Goal: Transaction & Acquisition: Book appointment/travel/reservation

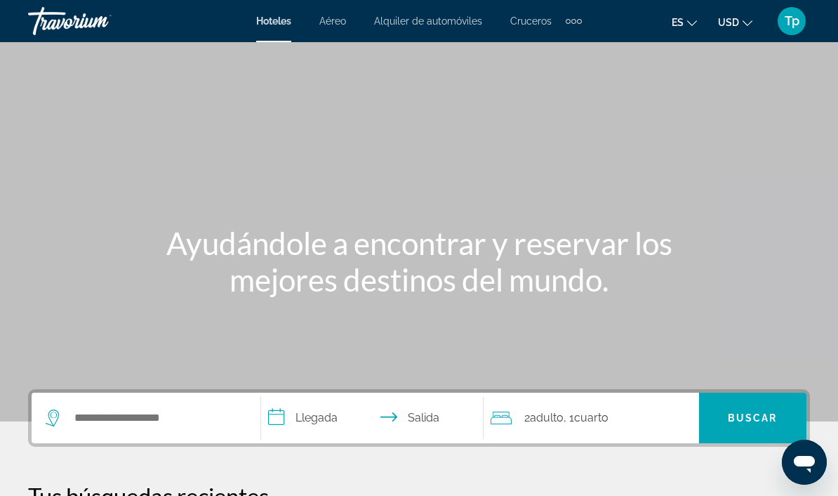
click at [738, 20] on span "USD" at bounding box center [728, 22] width 21 height 11
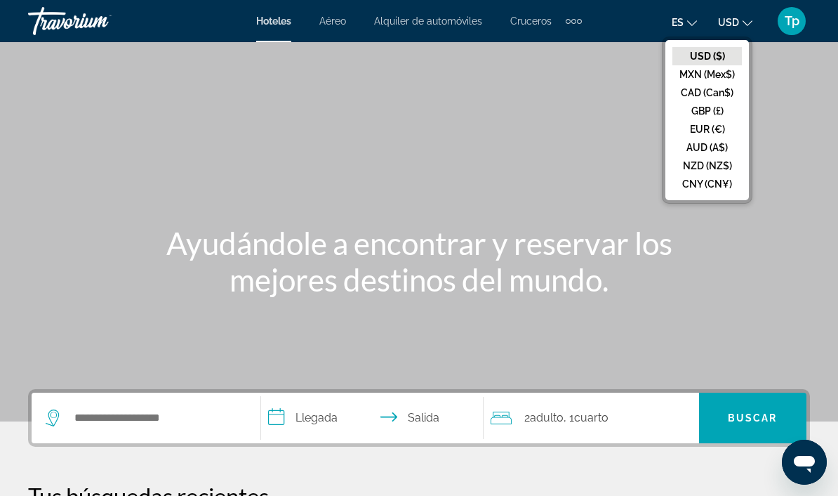
click at [718, 112] on button "GBP (£)" at bounding box center [706, 111] width 69 height 18
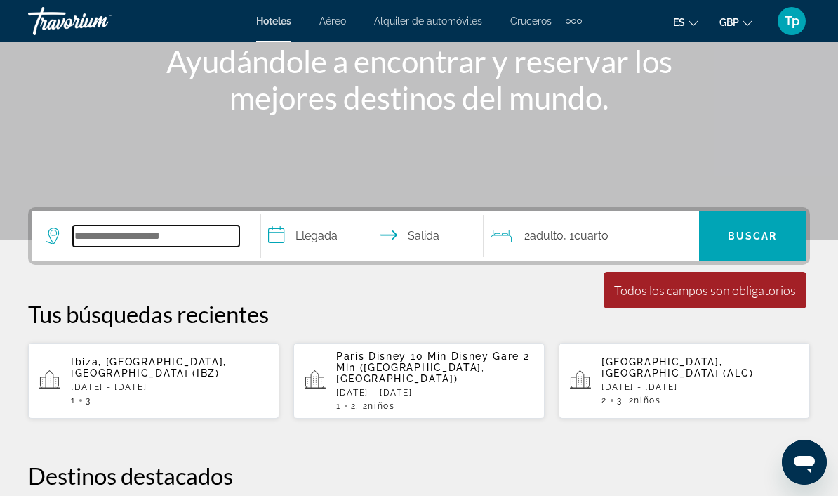
click at [154, 231] on input "Search widget" at bounding box center [156, 235] width 166 height 21
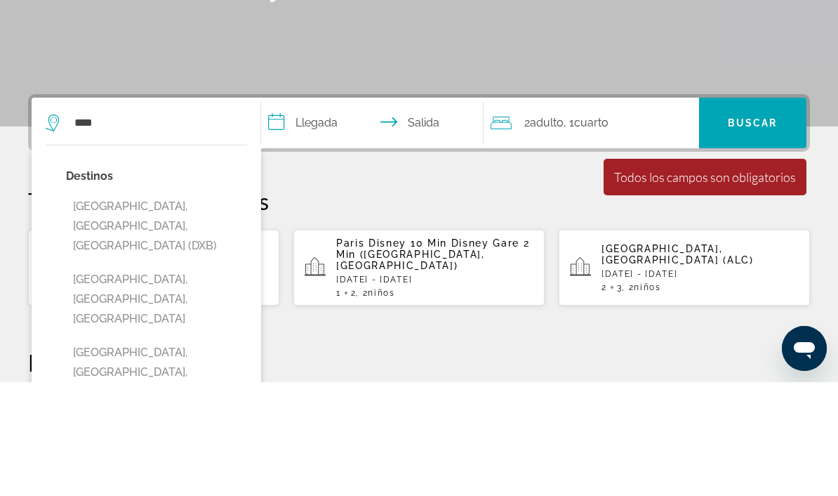
click at [197, 307] on button "[GEOGRAPHIC_DATA], [GEOGRAPHIC_DATA], [GEOGRAPHIC_DATA] (DXB)" at bounding box center [156, 340] width 181 height 66
type input "**********"
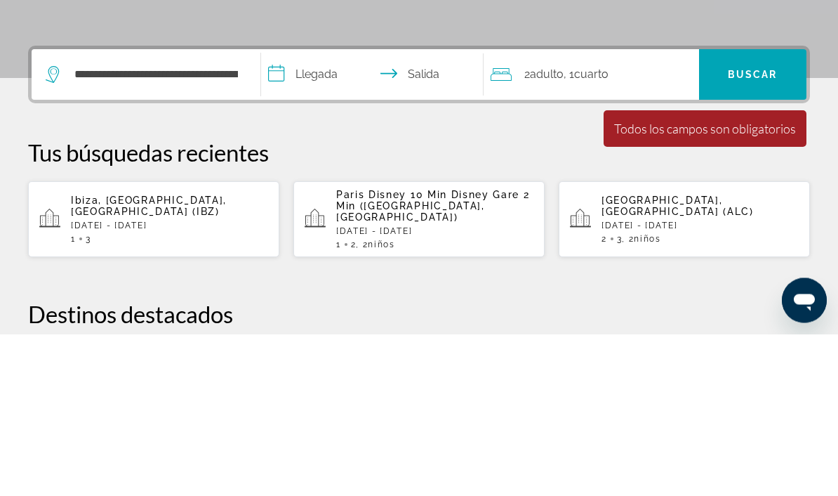
click at [322, 211] on input "**********" at bounding box center [375, 238] width 228 height 55
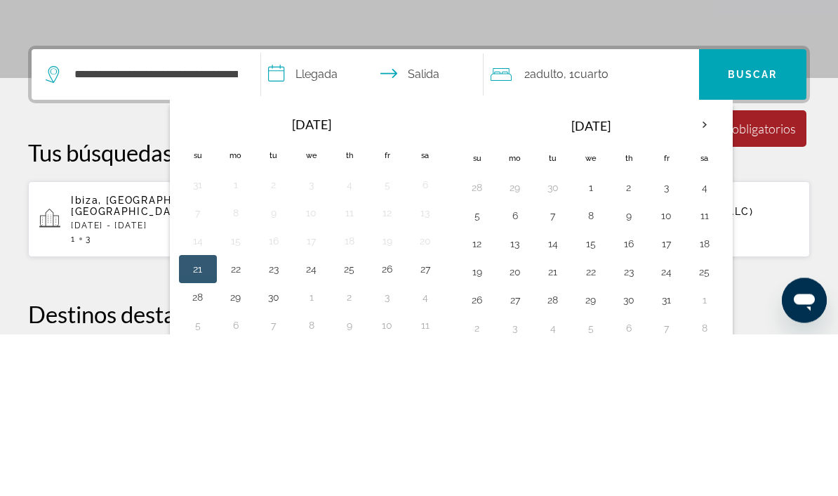
scroll to position [343, 0]
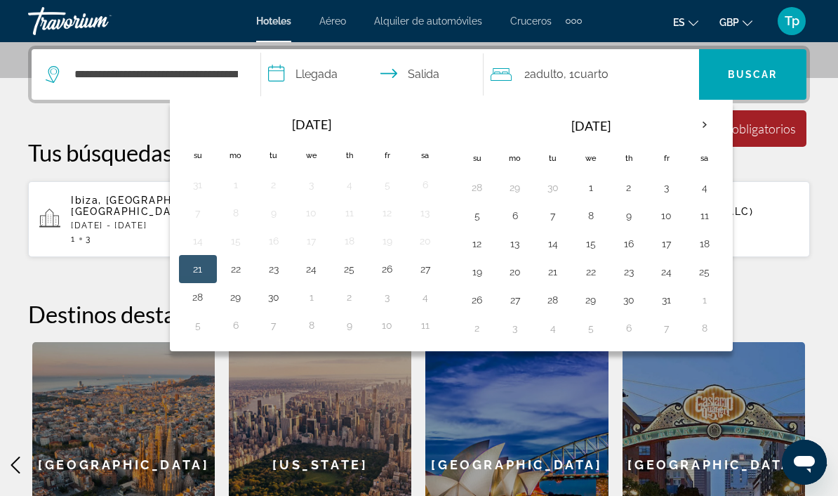
click at [708, 125] on th "Next month" at bounding box center [705, 124] width 38 height 31
click at [713, 123] on th "Next month" at bounding box center [705, 124] width 38 height 31
click at [715, 121] on th "Next month" at bounding box center [705, 124] width 38 height 31
click at [712, 123] on th "Next month" at bounding box center [705, 124] width 38 height 31
click at [717, 120] on th "Next month" at bounding box center [705, 124] width 38 height 31
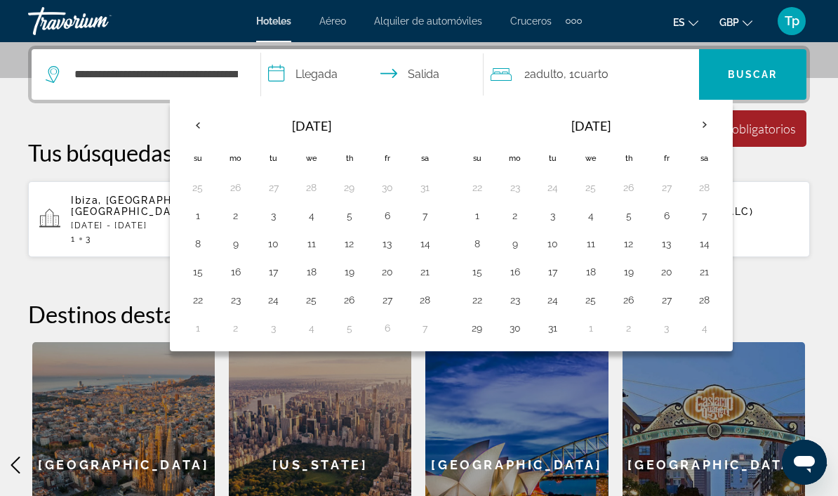
click at [562, 242] on button "10" at bounding box center [553, 244] width 22 height 20
click at [483, 277] on button "15" at bounding box center [477, 272] width 22 height 20
type input "**********"
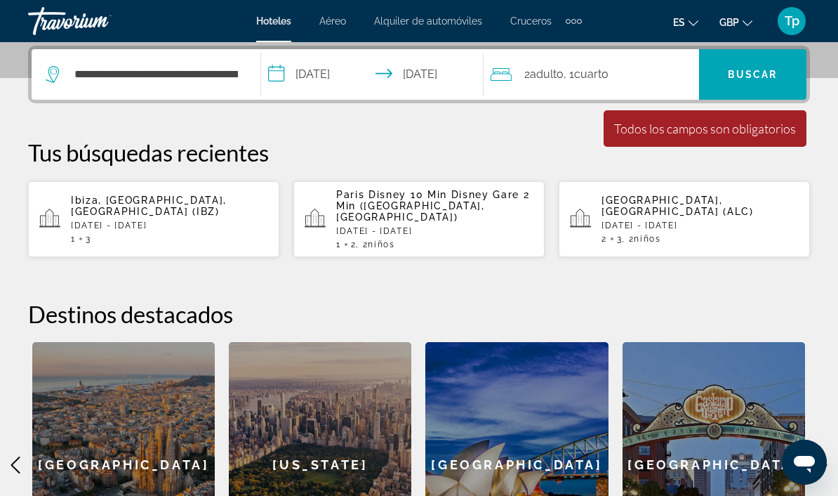
click at [768, 72] on span "Buscar" at bounding box center [753, 74] width 50 height 11
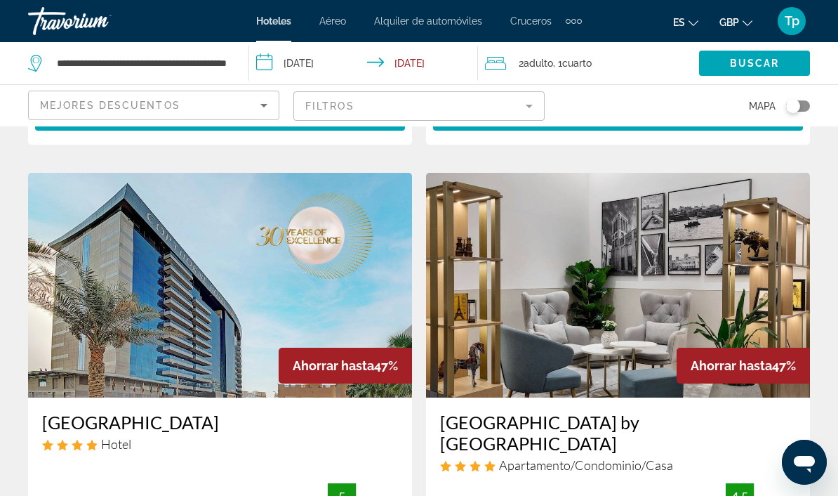
scroll to position [2644, 0]
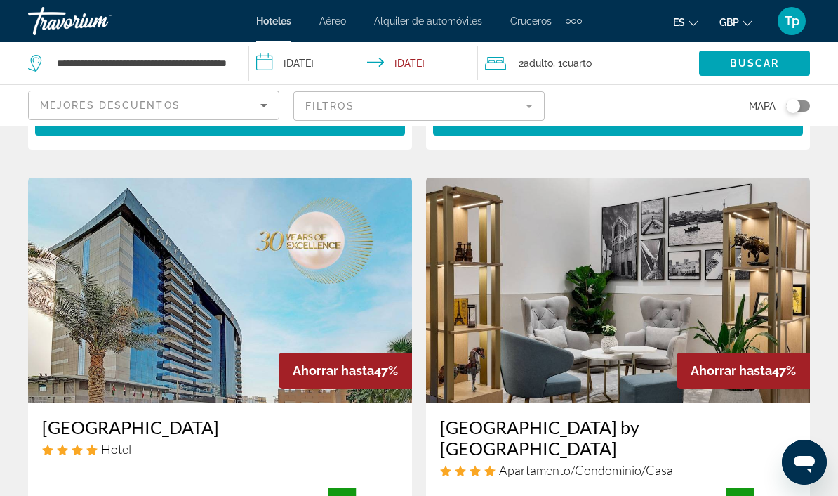
click at [532, 108] on mat-form-field "Filtros" at bounding box center [418, 105] width 251 height 29
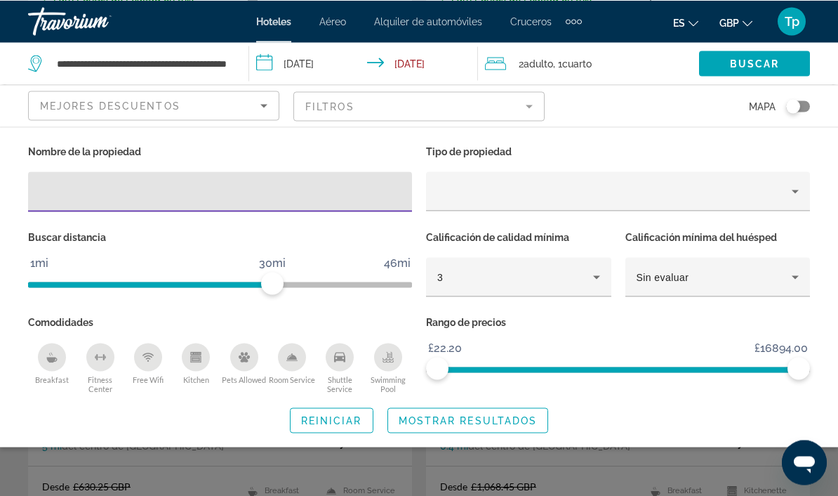
scroll to position [2643, 0]
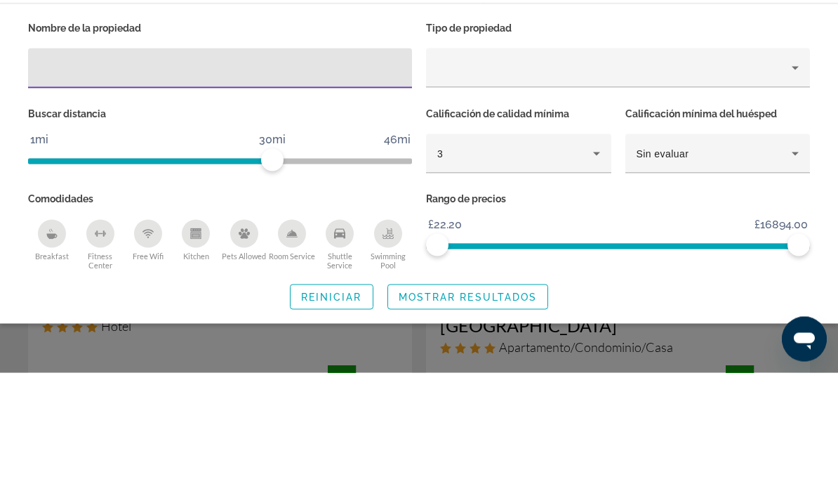
click at [598, 268] on icon "Hotel Filters" at bounding box center [596, 276] width 17 height 17
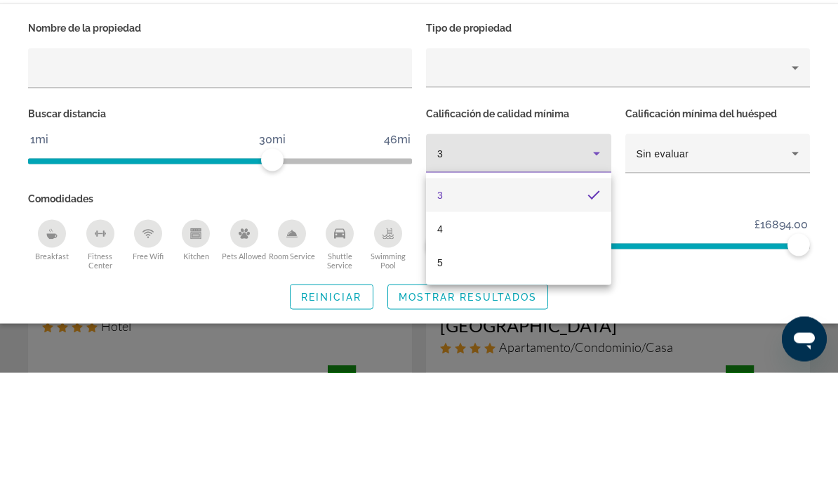
scroll to position [2767, 0]
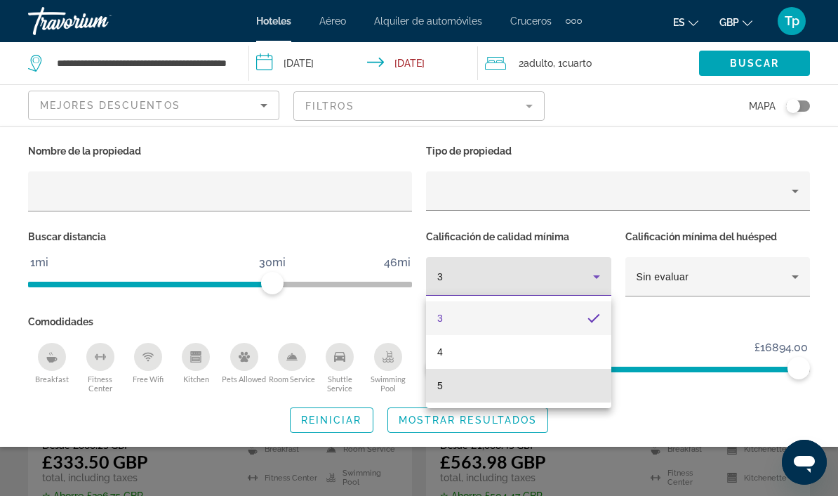
click at [452, 383] on mat-option "5" at bounding box center [518, 386] width 185 height 34
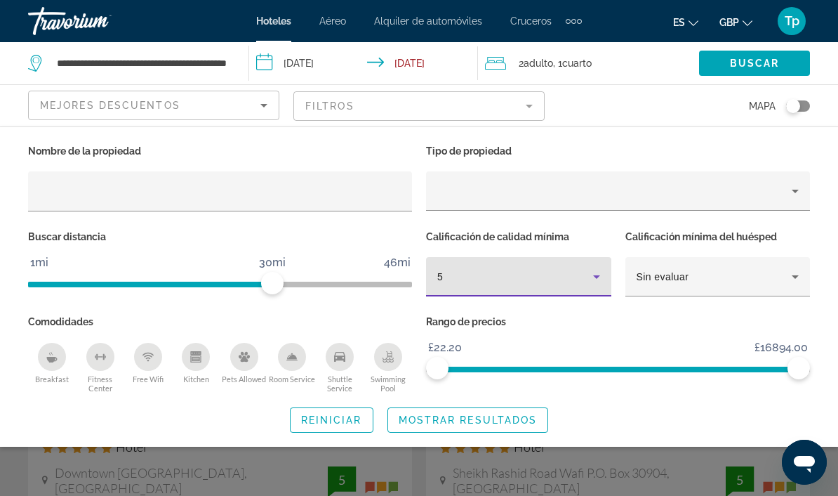
click at [491, 416] on span "Mostrar resultados" at bounding box center [468, 419] width 139 height 11
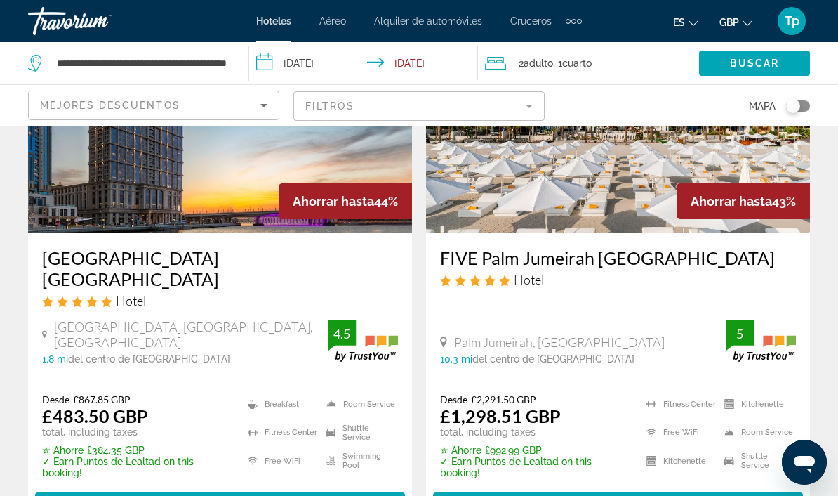
scroll to position [2839, 0]
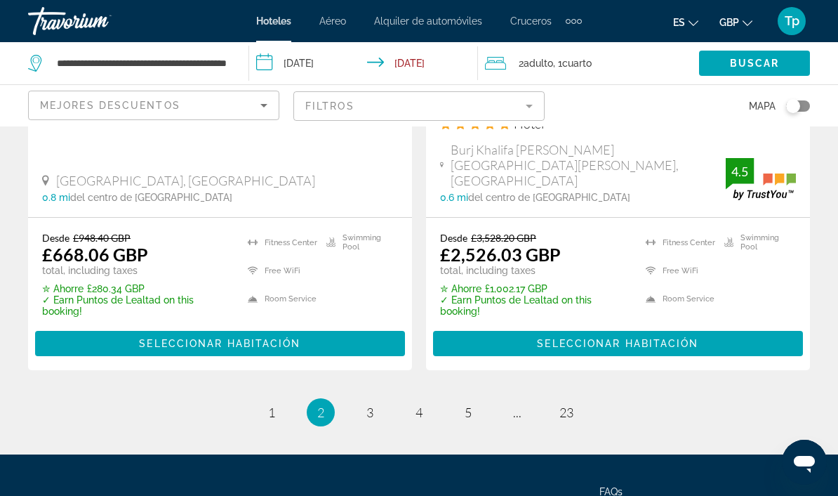
scroll to position [3039, 0]
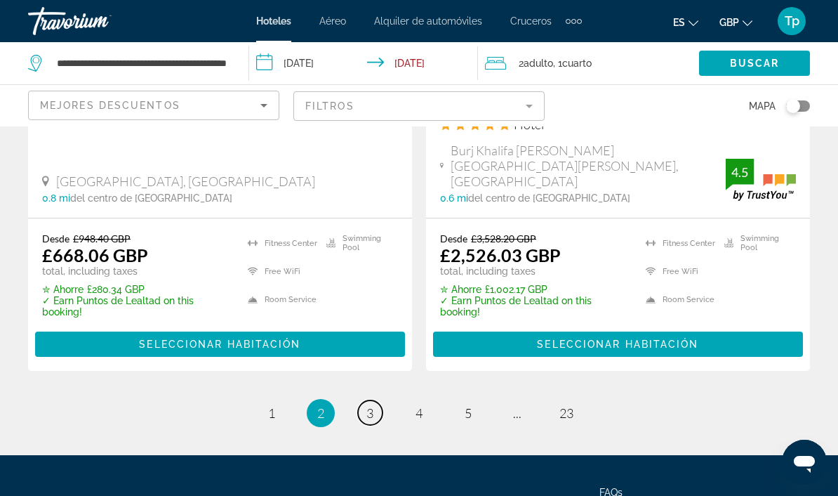
click at [370, 405] on span "3" at bounding box center [369, 412] width 7 height 15
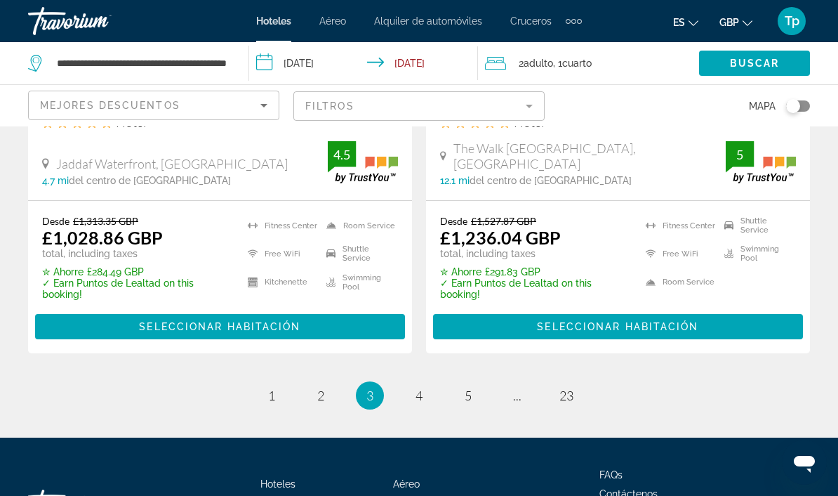
scroll to position [3034, 0]
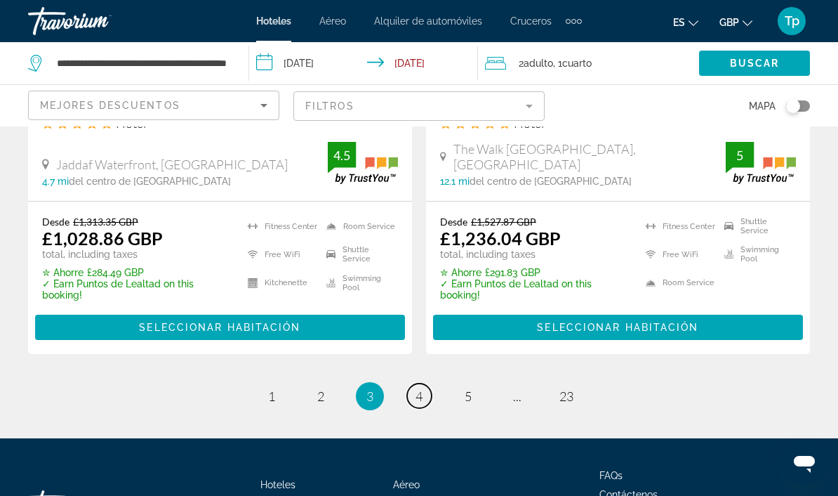
click at [430, 383] on link "page 4" at bounding box center [419, 395] width 25 height 25
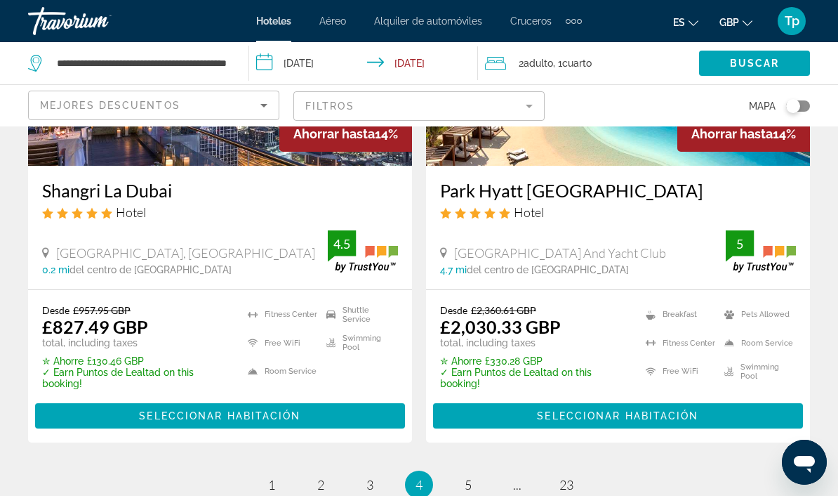
scroll to position [2987, 0]
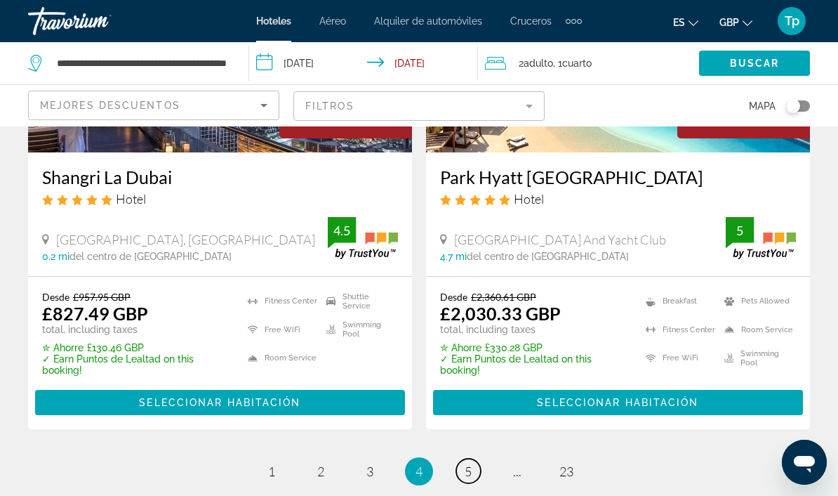
click at [471, 463] on span "5" at bounding box center [468, 470] width 7 height 15
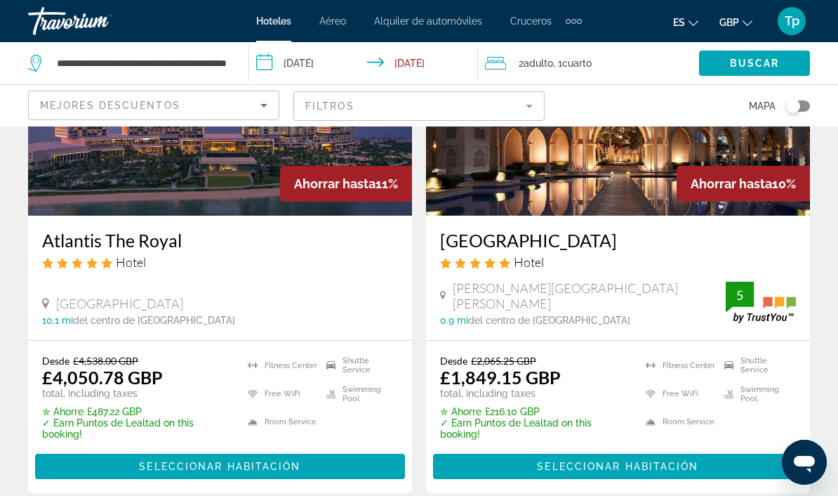
scroll to position [2872, 0]
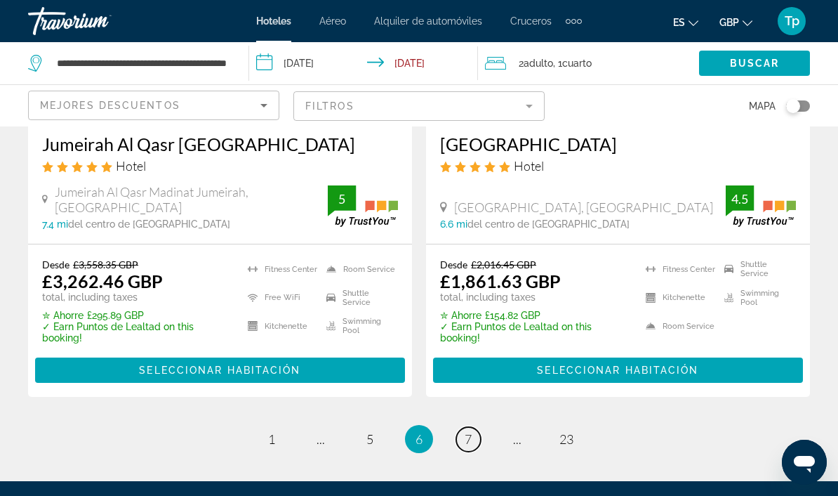
scroll to position [3032, 0]
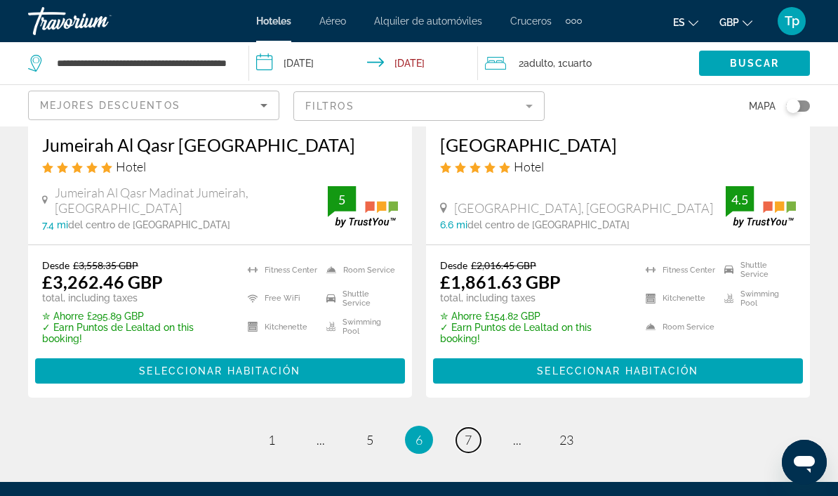
click at [468, 432] on span "7" at bounding box center [468, 439] width 7 height 15
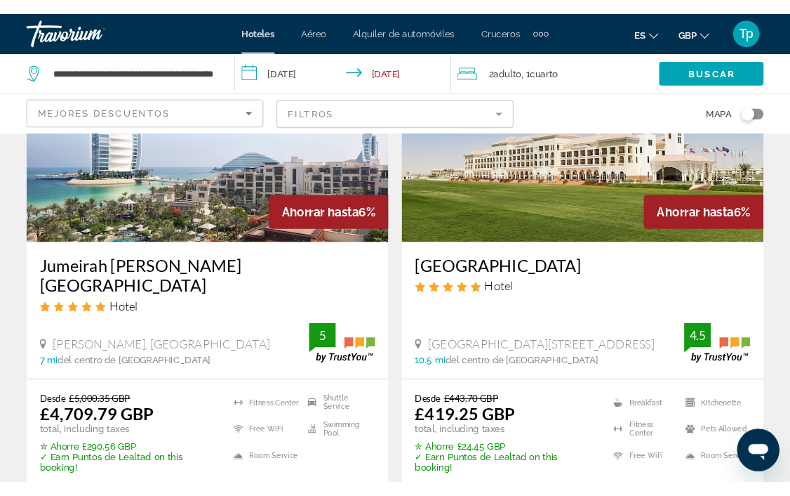
scroll to position [2347, 0]
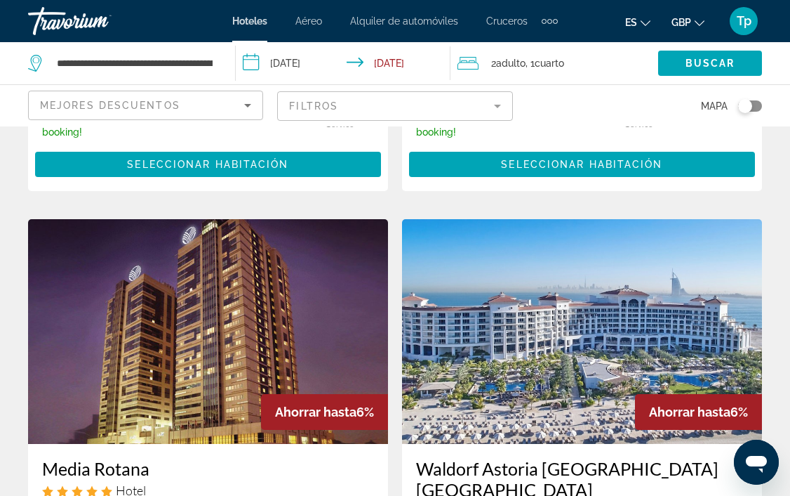
scroll to position [1587, 0]
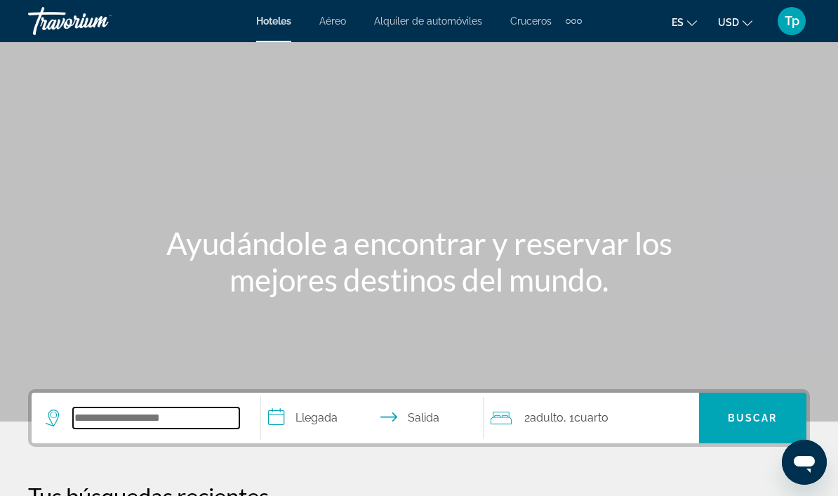
click at [172, 425] on input "Search widget" at bounding box center [156, 417] width 166 height 21
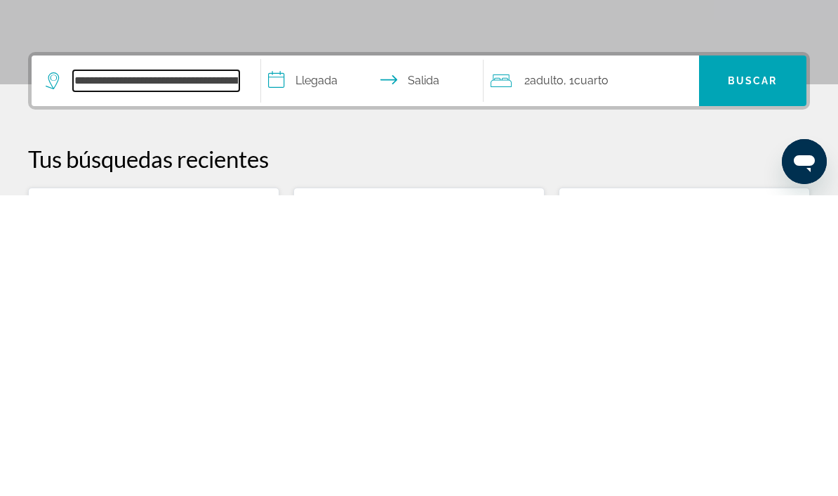
scroll to position [43, 0]
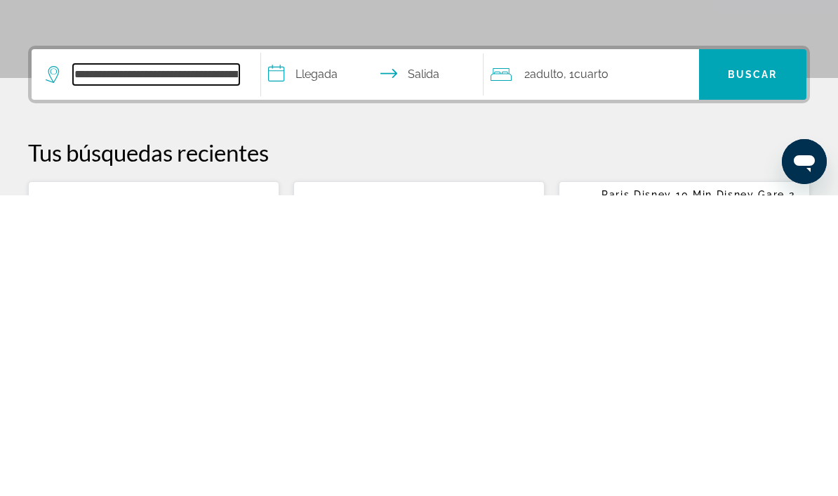
click at [237, 364] on input "**********" at bounding box center [156, 374] width 166 height 21
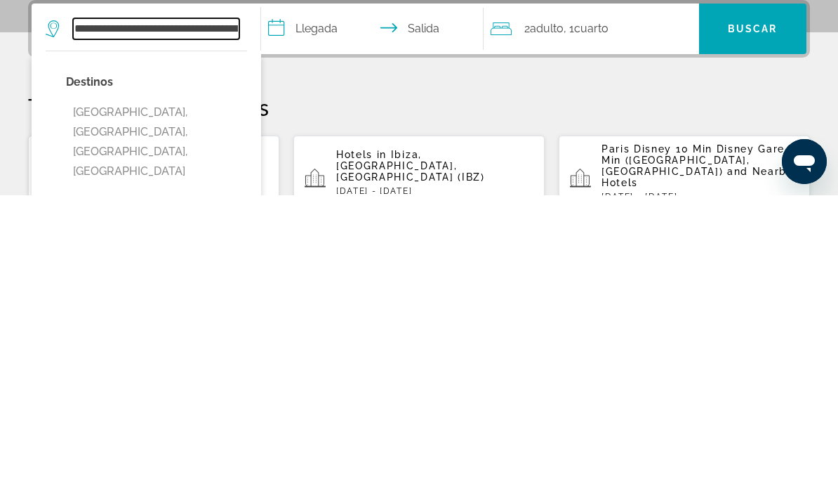
scroll to position [91, 0]
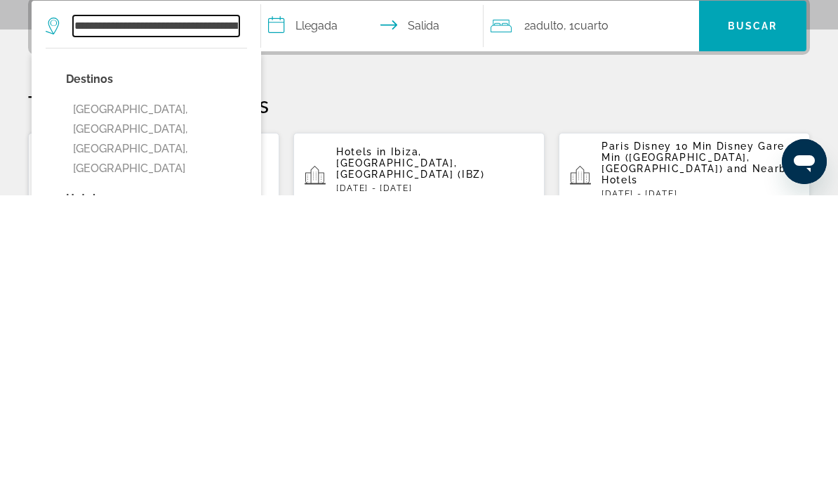
click at [211, 316] on input "**********" at bounding box center [156, 326] width 166 height 21
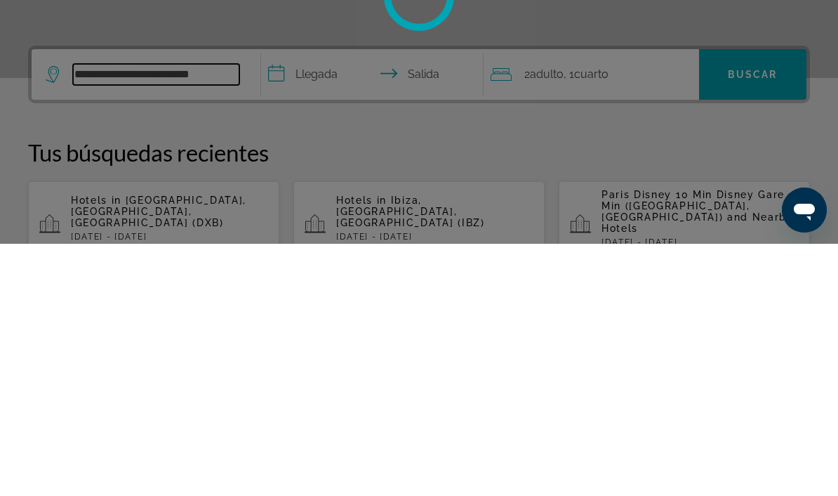
click at [217, 316] on input "**********" at bounding box center [156, 326] width 166 height 21
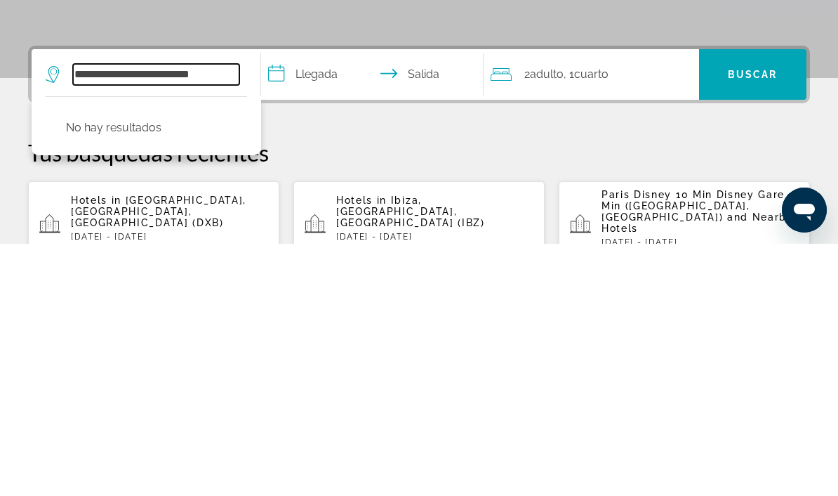
click at [232, 316] on input "**********" at bounding box center [156, 326] width 166 height 21
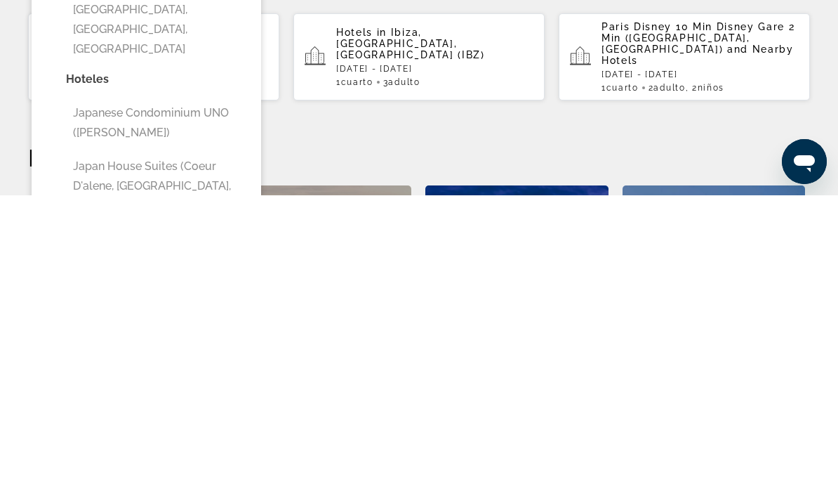
scroll to position [211, 0]
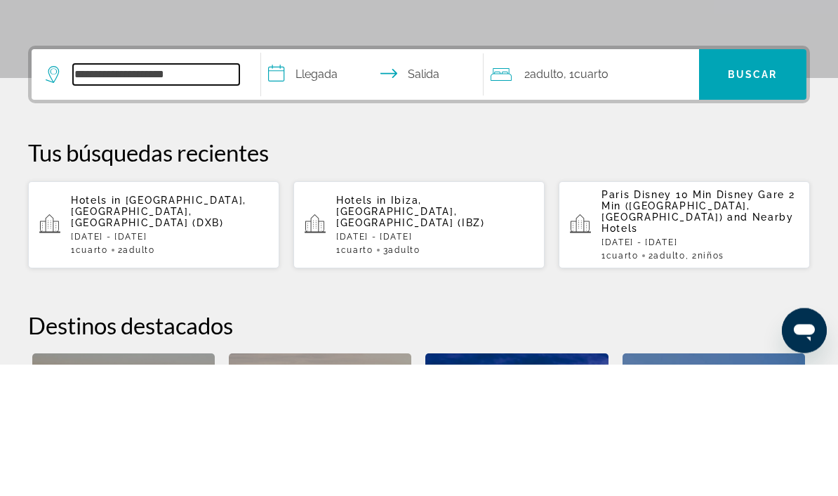
type input "*****"
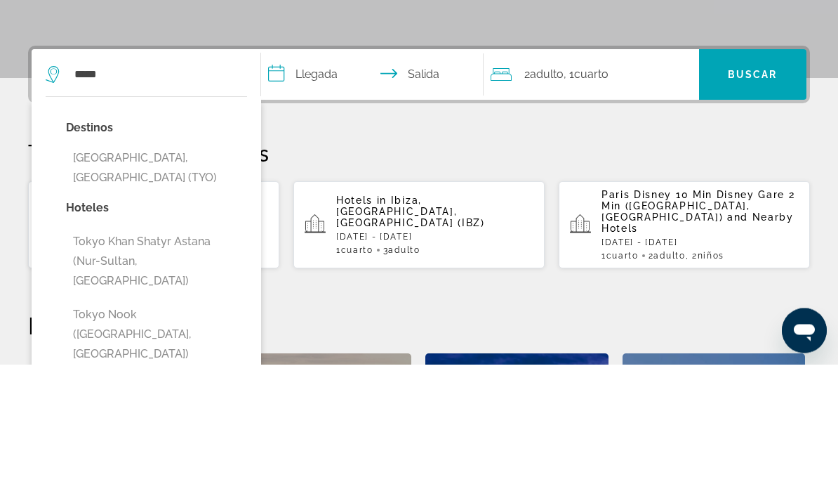
click at [143, 277] on button "Tokyo, Japan (TYO)" at bounding box center [156, 300] width 181 height 46
type input "**********"
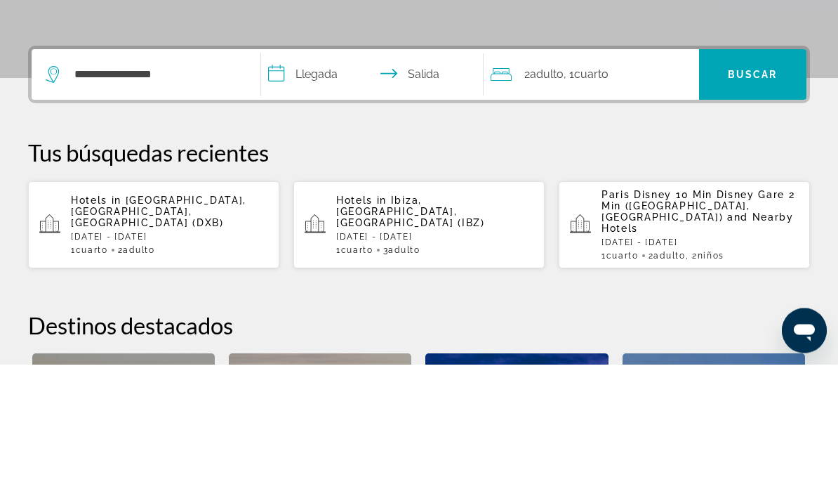
click at [333, 181] on input "**********" at bounding box center [375, 208] width 228 height 55
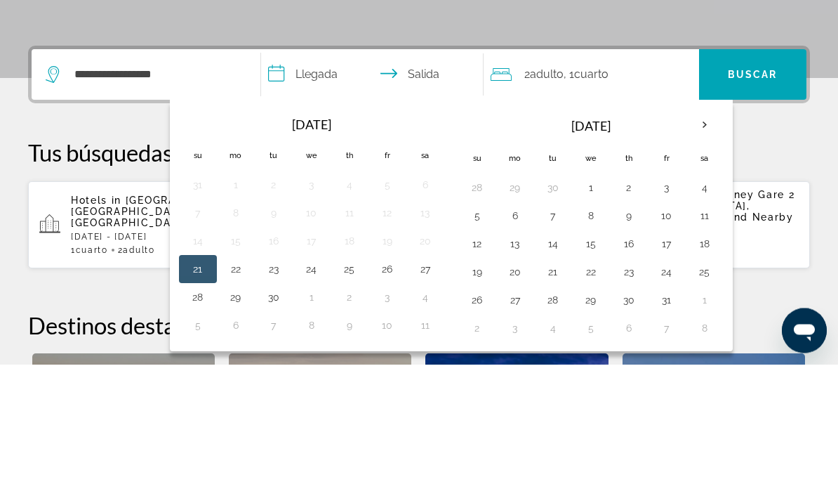
scroll to position [343, 0]
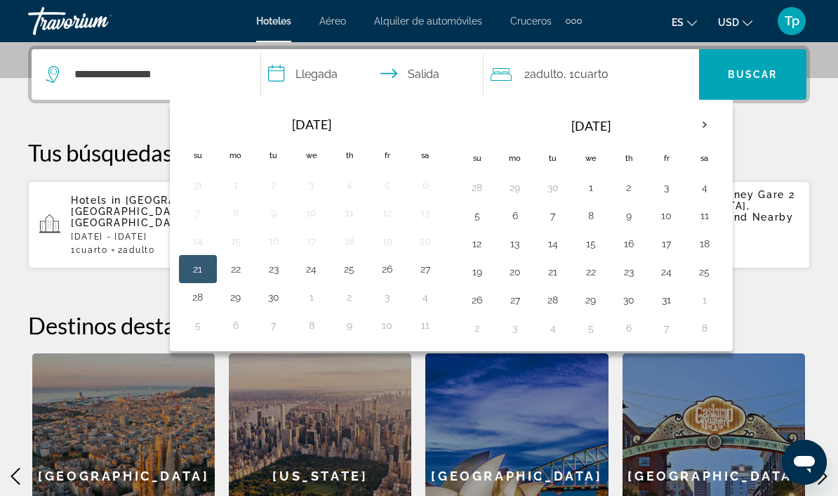
click at [702, 121] on th "Next month" at bounding box center [705, 124] width 38 height 31
click at [709, 119] on th "Next month" at bounding box center [705, 124] width 38 height 31
click at [709, 121] on th "Next month" at bounding box center [705, 124] width 38 height 31
click at [715, 119] on th "Next month" at bounding box center [705, 124] width 38 height 31
click at [707, 120] on th "Next month" at bounding box center [705, 124] width 38 height 31
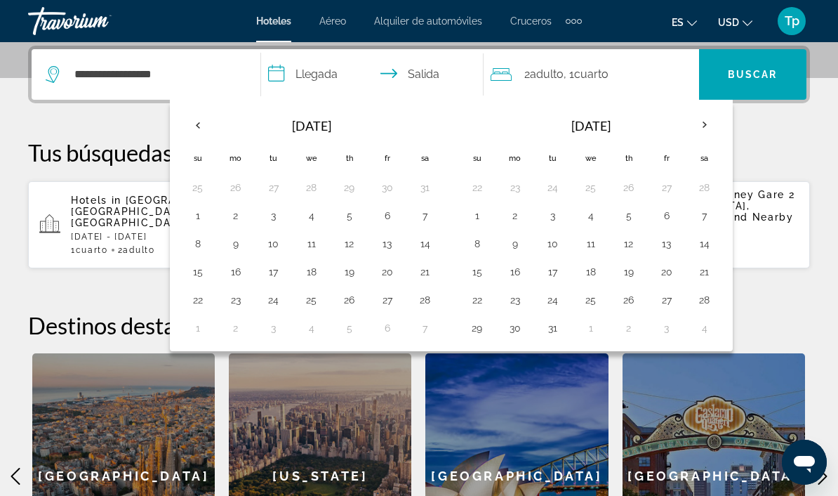
click at [714, 124] on th "Next month" at bounding box center [705, 124] width 38 height 31
click at [427, 304] on button "28" at bounding box center [425, 300] width 22 height 20
click at [707, 192] on button "4" at bounding box center [704, 188] width 22 height 20
type input "**********"
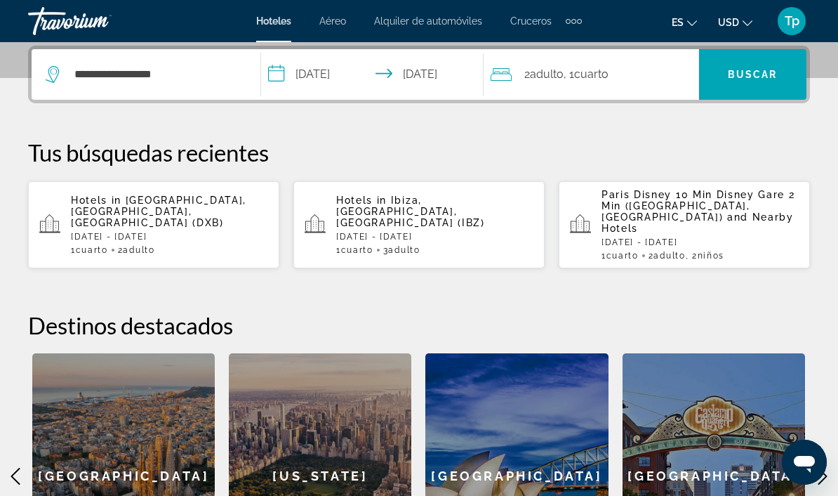
click at [618, 79] on div "2 Adulto Adulto , 1 Cuarto habitaciones" at bounding box center [595, 75] width 208 height 20
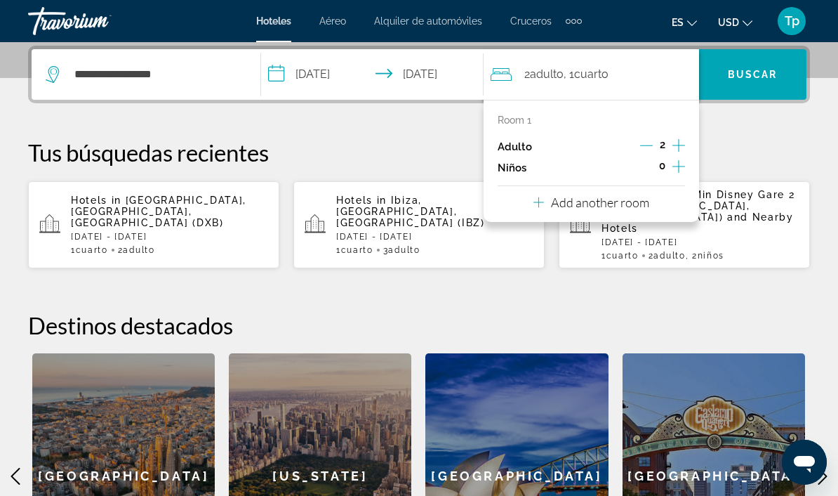
click at [682, 165] on icon "Increment children" at bounding box center [678, 166] width 13 height 17
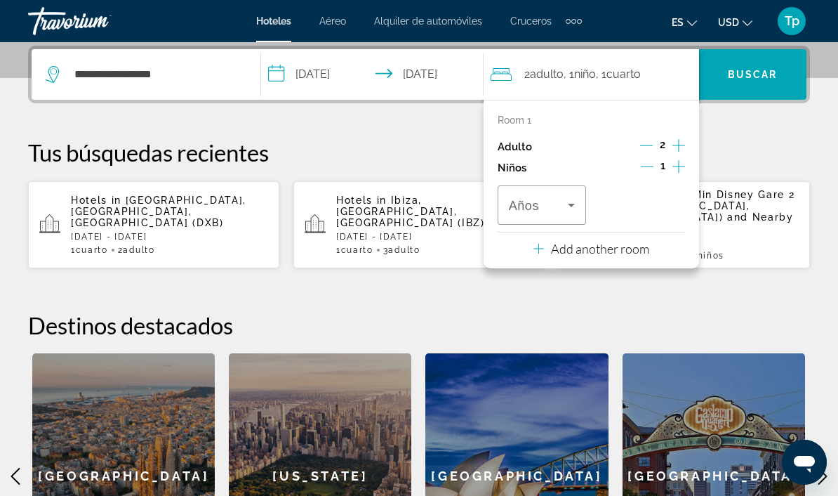
click at [681, 168] on icon "Increment children" at bounding box center [678, 166] width 13 height 17
click at [573, 205] on icon "Travelers: 2 adults, 2 children" at bounding box center [571, 205] width 17 height 17
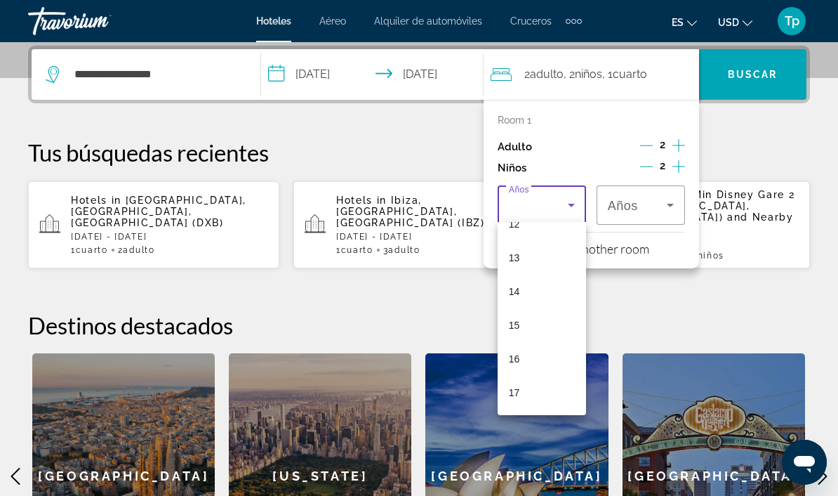
scroll to position [425, 0]
click at [524, 399] on mat-option "17" at bounding box center [542, 393] width 88 height 34
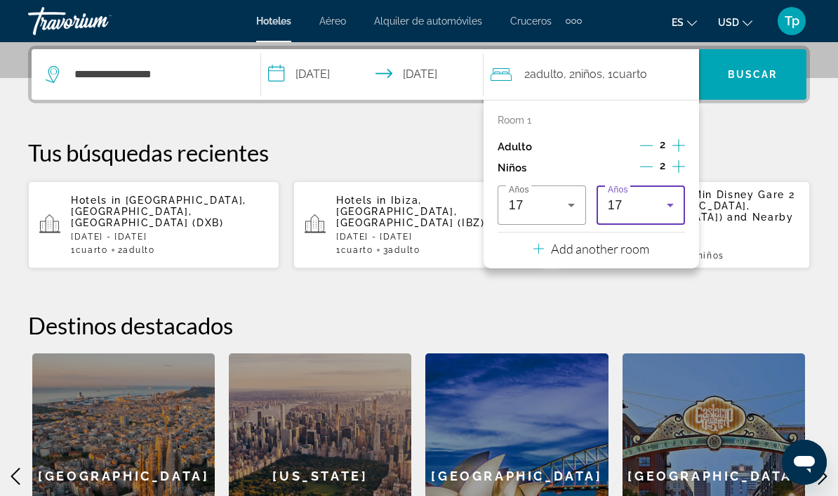
click at [677, 199] on icon "Travelers: 2 adults, 2 children" at bounding box center [670, 205] width 17 height 17
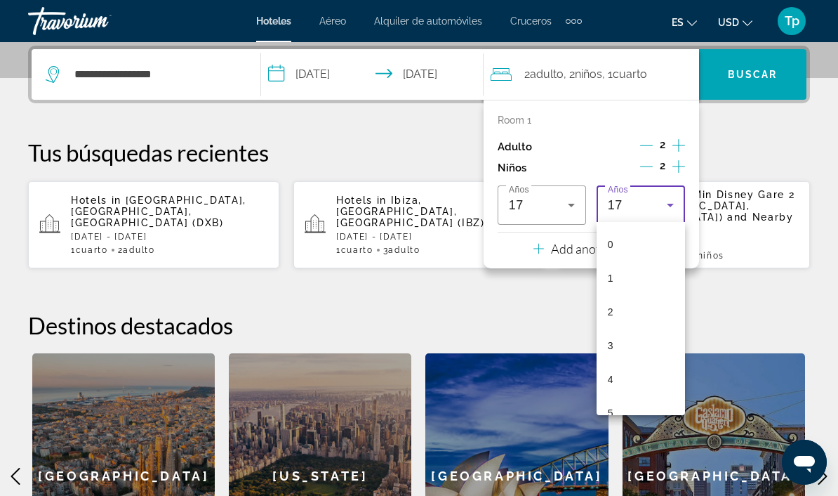
scroll to position [419, 0]
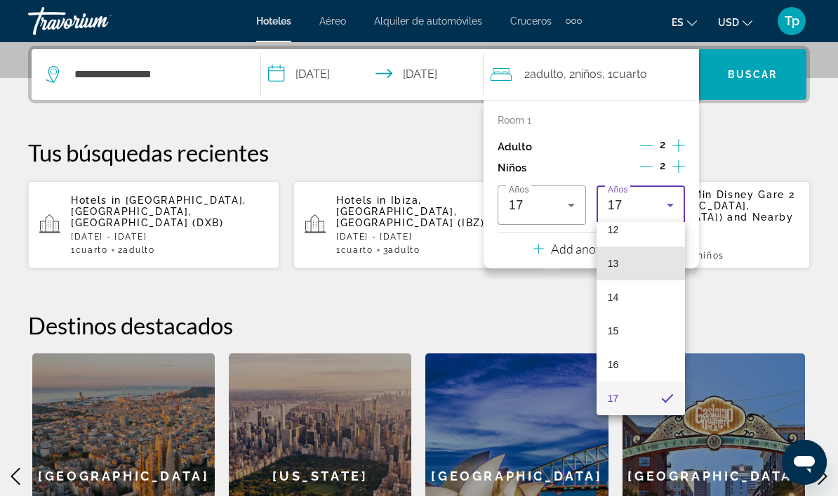
click at [641, 270] on mat-option "13" at bounding box center [641, 263] width 88 height 34
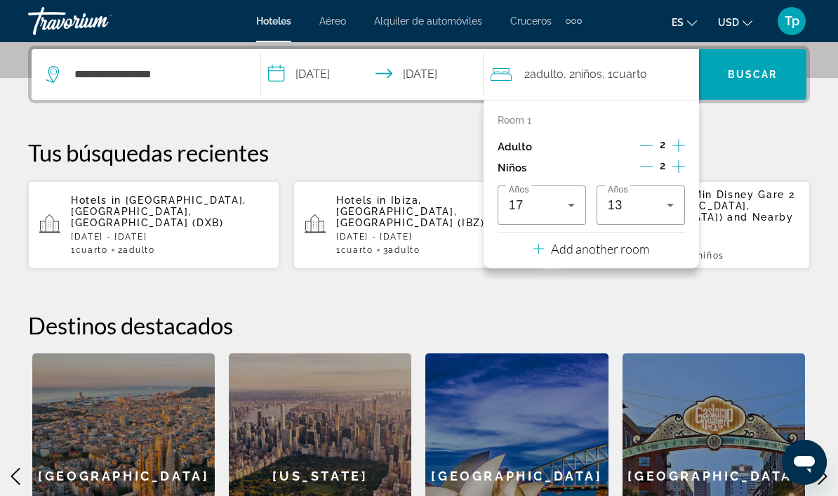
click at [764, 88] on span "Search widget" at bounding box center [752, 75] width 107 height 34
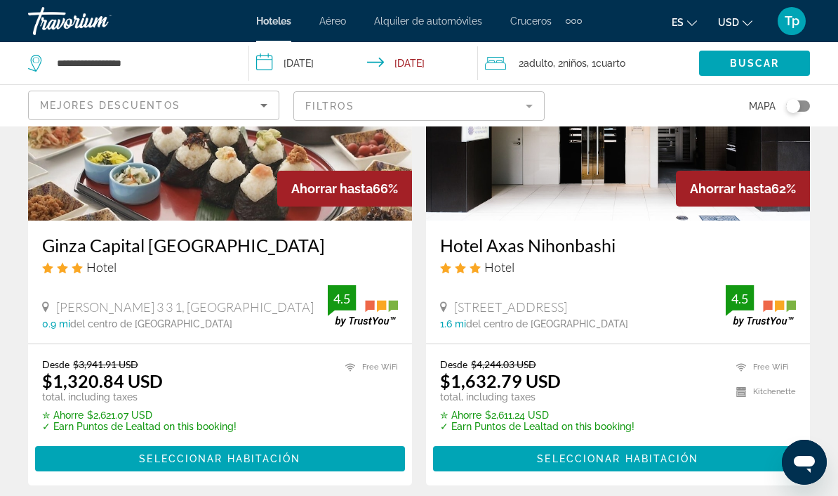
scroll to position [180, 0]
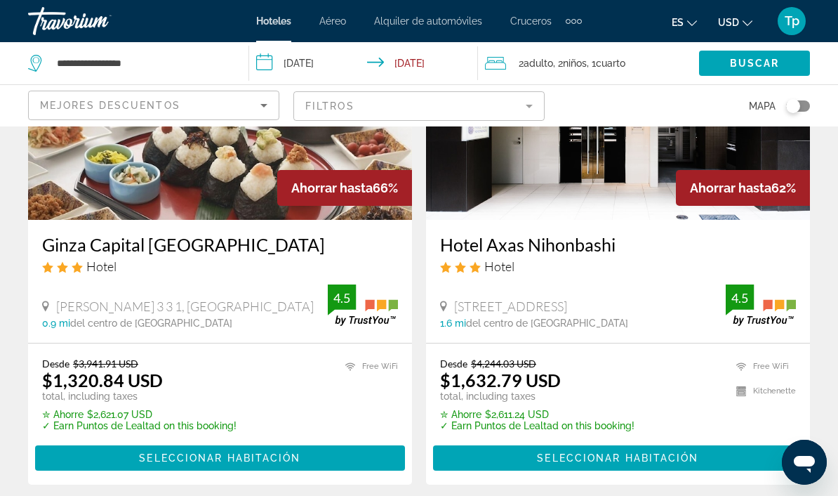
click at [735, 28] on span "USD" at bounding box center [728, 22] width 21 height 11
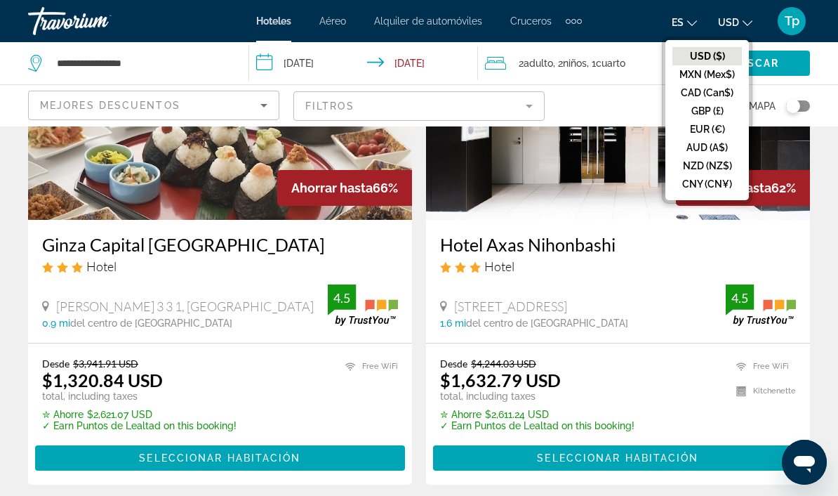
click at [702, 114] on button "GBP (£)" at bounding box center [706, 111] width 69 height 18
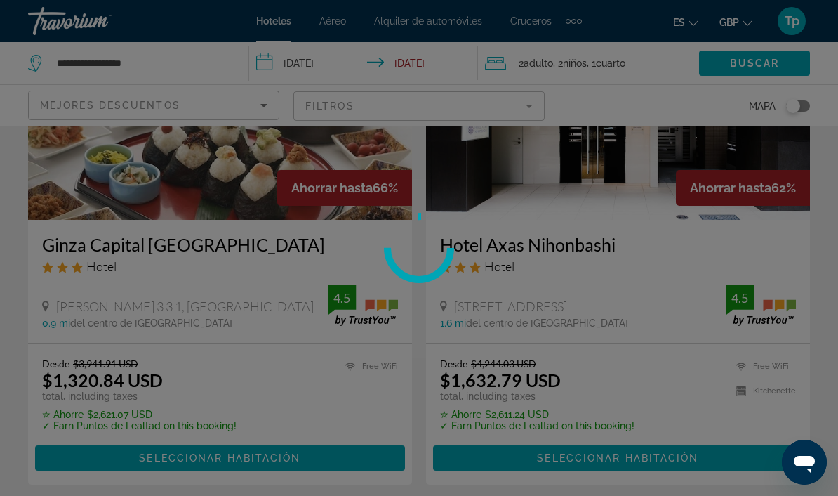
scroll to position [21, 0]
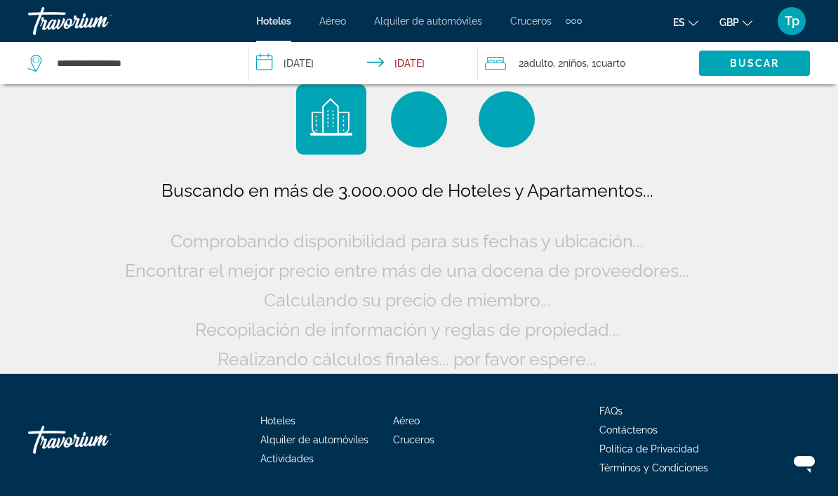
click at [765, 66] on span "Buscar" at bounding box center [755, 63] width 50 height 11
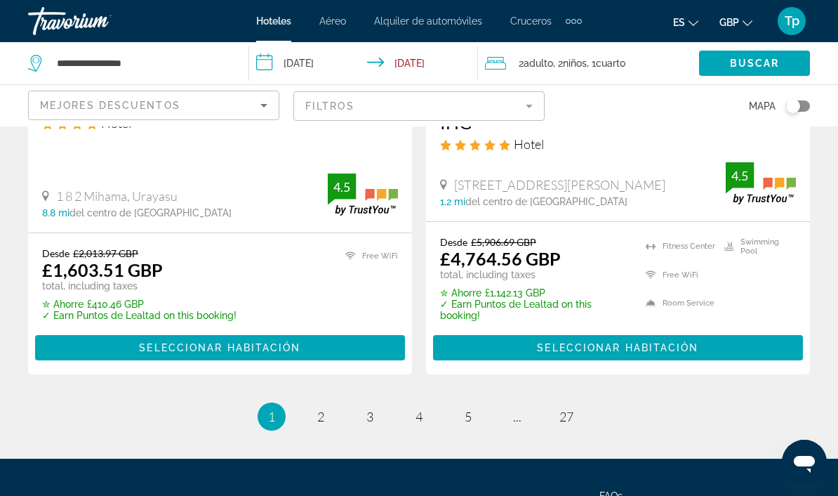
scroll to position [2985, 0]
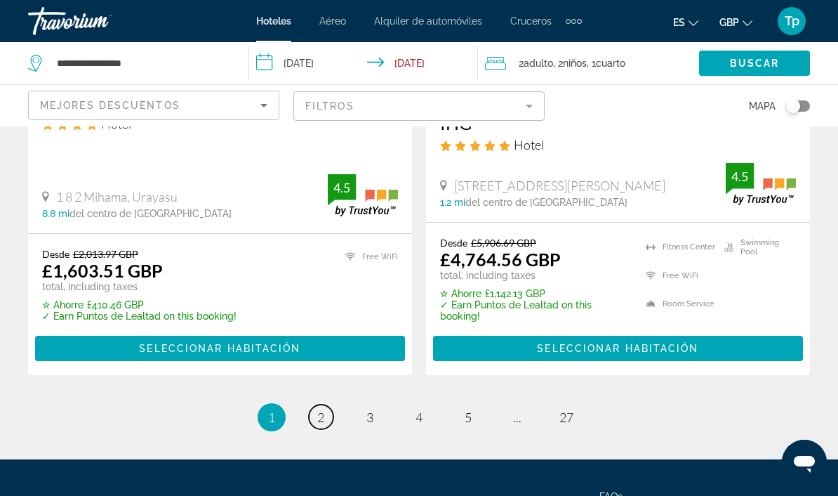
click at [314, 404] on link "page 2" at bounding box center [321, 416] width 25 height 25
